Goal: Obtain resource: Download file/media

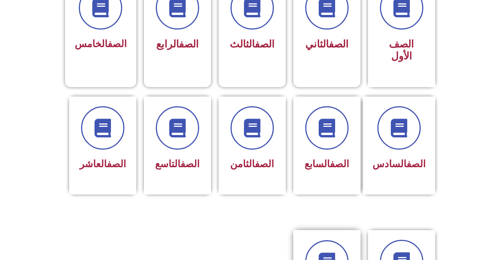
scroll to position [299, 0]
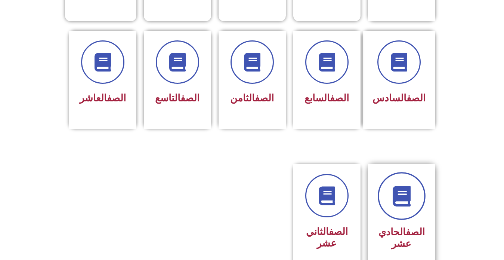
click at [401, 186] on icon at bounding box center [401, 196] width 21 height 21
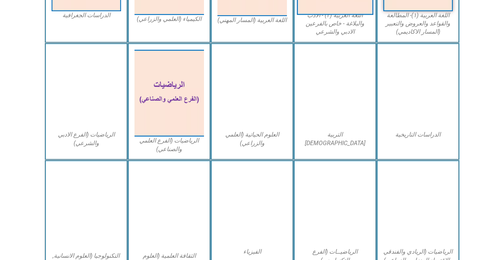
scroll to position [336, 0]
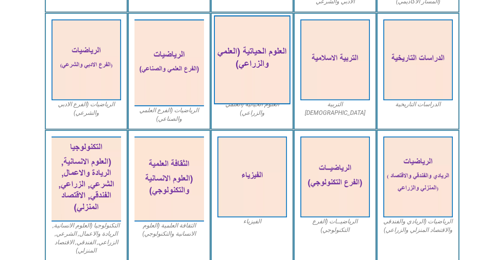
click at [261, 48] on img at bounding box center [252, 59] width 77 height 89
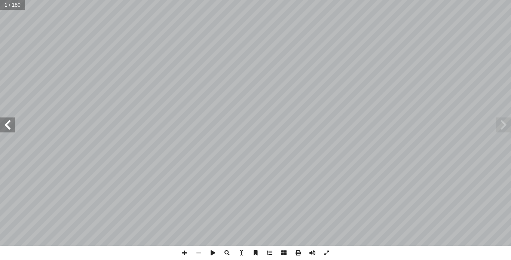
click at [9, 126] on span at bounding box center [7, 124] width 15 height 15
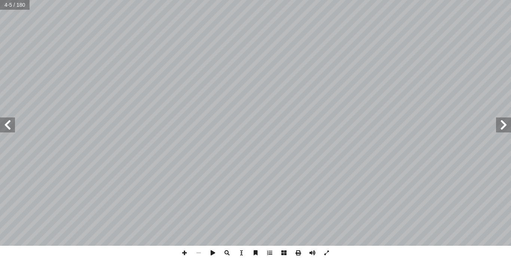
click at [9, 126] on span at bounding box center [7, 124] width 15 height 15
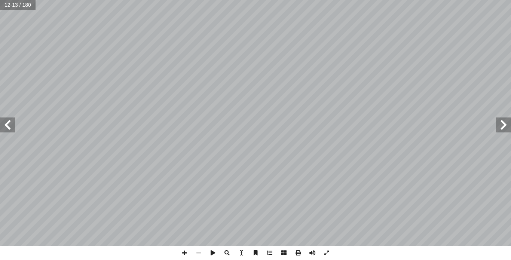
click at [9, 126] on span at bounding box center [7, 124] width 15 height 15
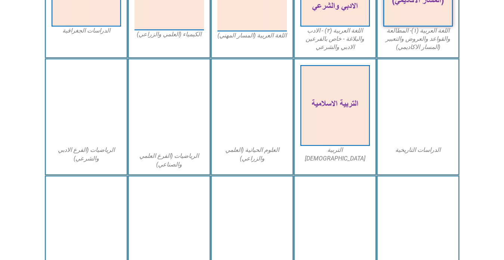
scroll to position [336, 0]
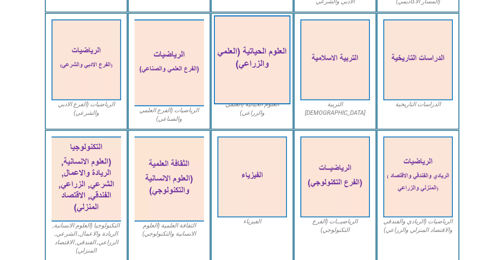
click at [260, 67] on img at bounding box center [252, 59] width 77 height 89
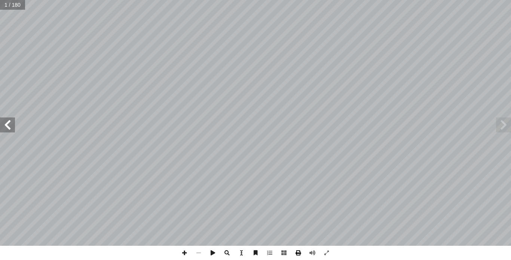
click at [297, 252] on span at bounding box center [298, 253] width 14 height 14
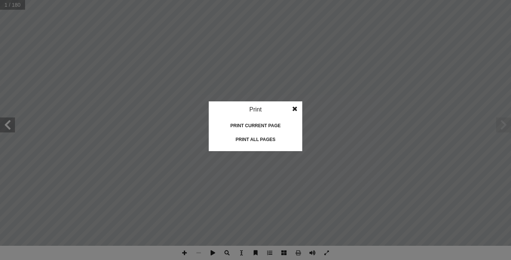
click at [259, 136] on div "Print all pages" at bounding box center [255, 139] width 75 height 12
click at [296, 108] on span at bounding box center [294, 108] width 13 height 15
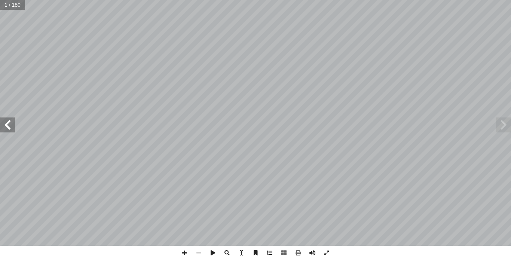
click at [3, 129] on span at bounding box center [7, 124] width 15 height 15
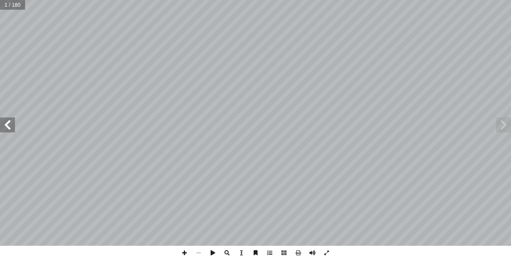
click at [3, 129] on span at bounding box center [7, 124] width 15 height 15
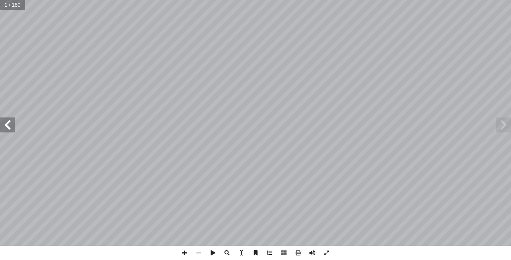
click at [3, 129] on span at bounding box center [7, 124] width 15 height 15
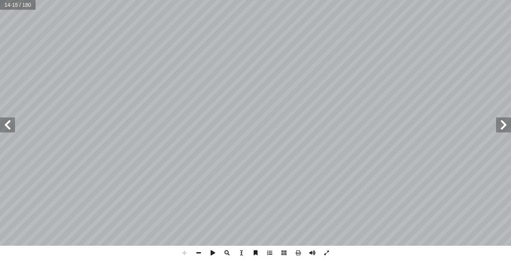
click at [13, 128] on span at bounding box center [7, 124] width 15 height 15
click at [5, 127] on span at bounding box center [7, 124] width 15 height 15
click at [7, 127] on span at bounding box center [7, 124] width 15 height 15
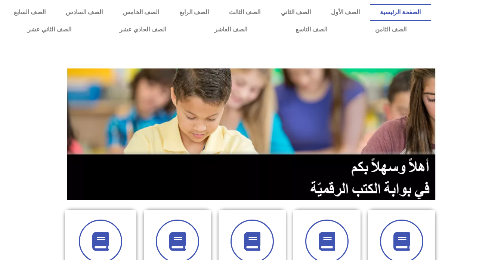
scroll to position [299, 0]
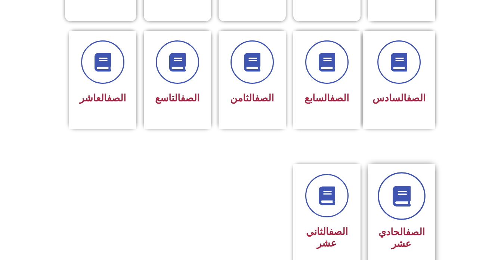
click at [412, 197] on link at bounding box center [402, 196] width 48 height 48
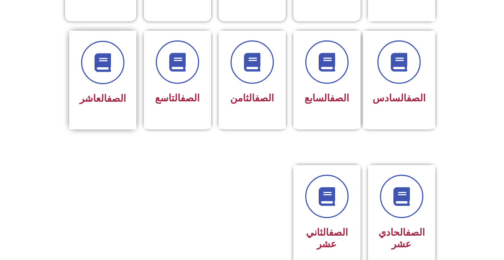
click at [123, 68] on div at bounding box center [102, 62] width 47 height 43
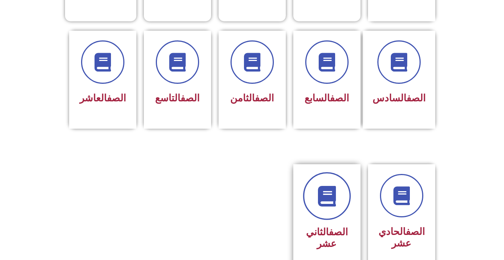
scroll to position [336, 0]
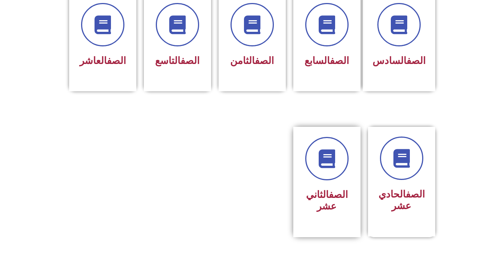
click at [336, 170] on div "الصف الثاني عشر" at bounding box center [326, 176] width 47 height 79
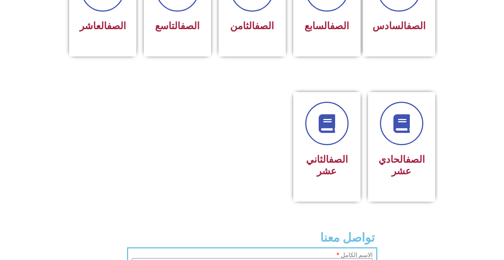
scroll to position [374, 0]
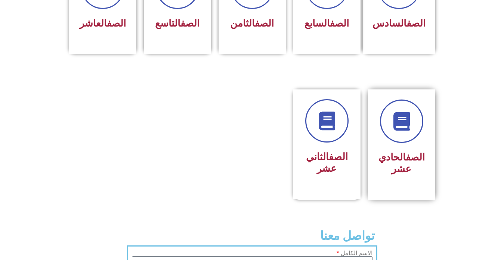
click at [393, 148] on div "الصف الحادي عشر" at bounding box center [401, 163] width 47 height 30
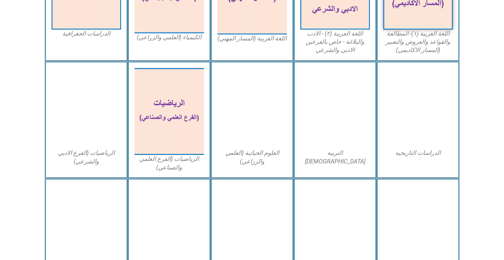
scroll to position [299, 0]
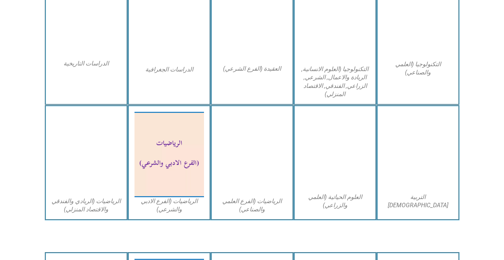
scroll to position [411, 0]
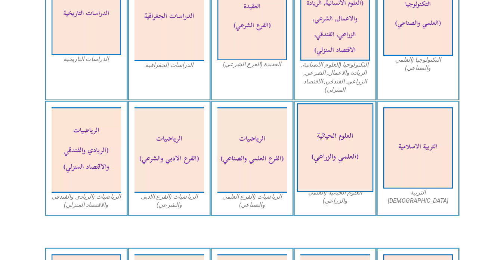
click at [325, 148] on img at bounding box center [335, 148] width 77 height 89
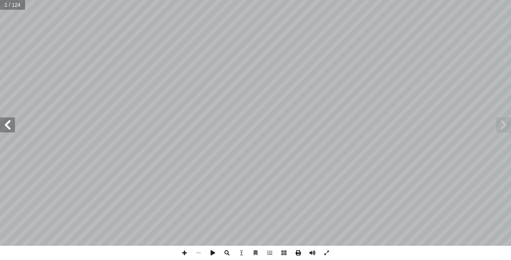
click at [300, 251] on span at bounding box center [298, 253] width 14 height 14
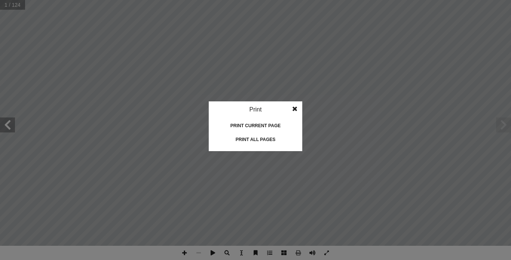
click at [238, 140] on div "Print all pages" at bounding box center [255, 139] width 75 height 12
